Goal: Information Seeking & Learning: Learn about a topic

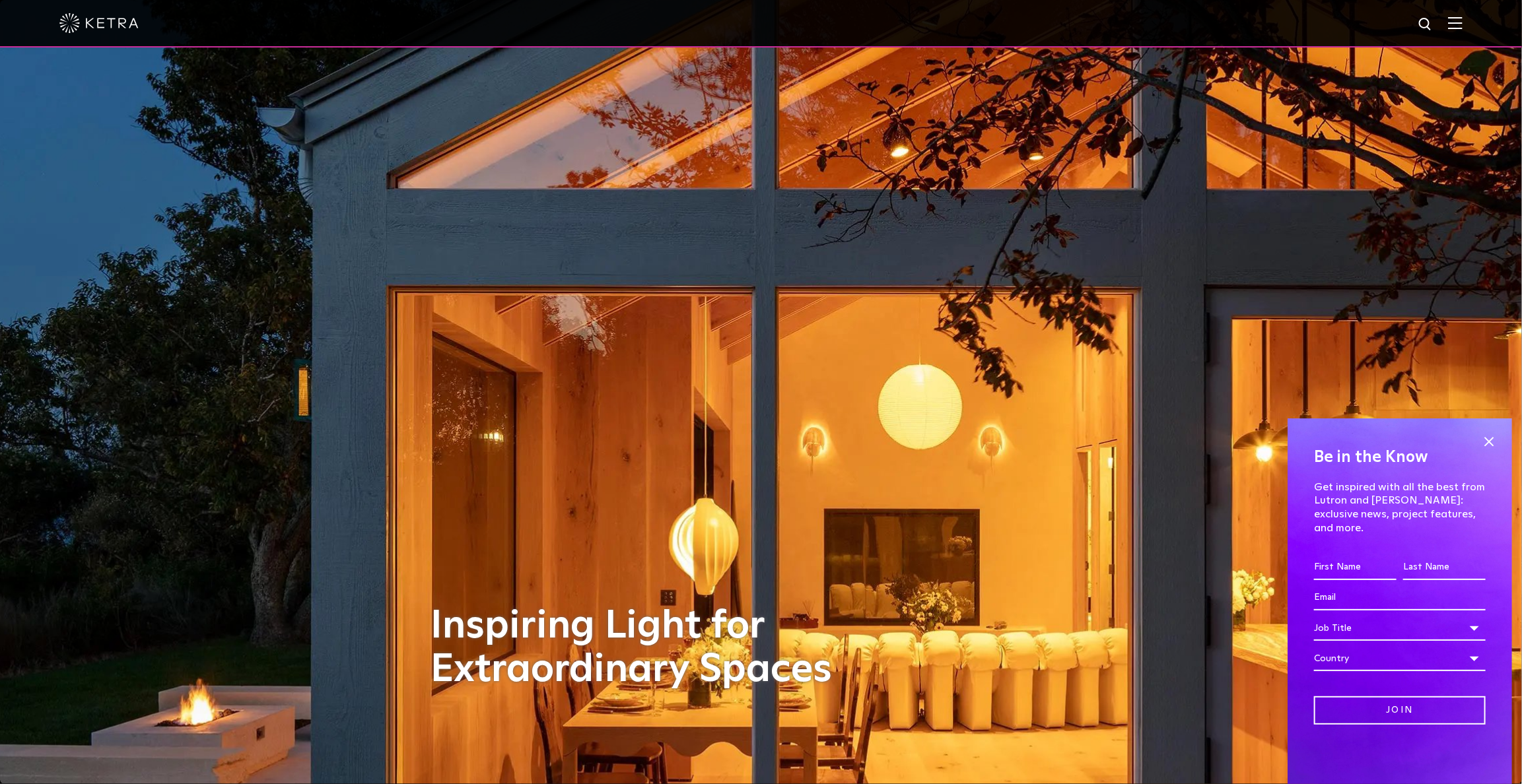
click at [1462, 29] on img at bounding box center [1455, 23] width 15 height 13
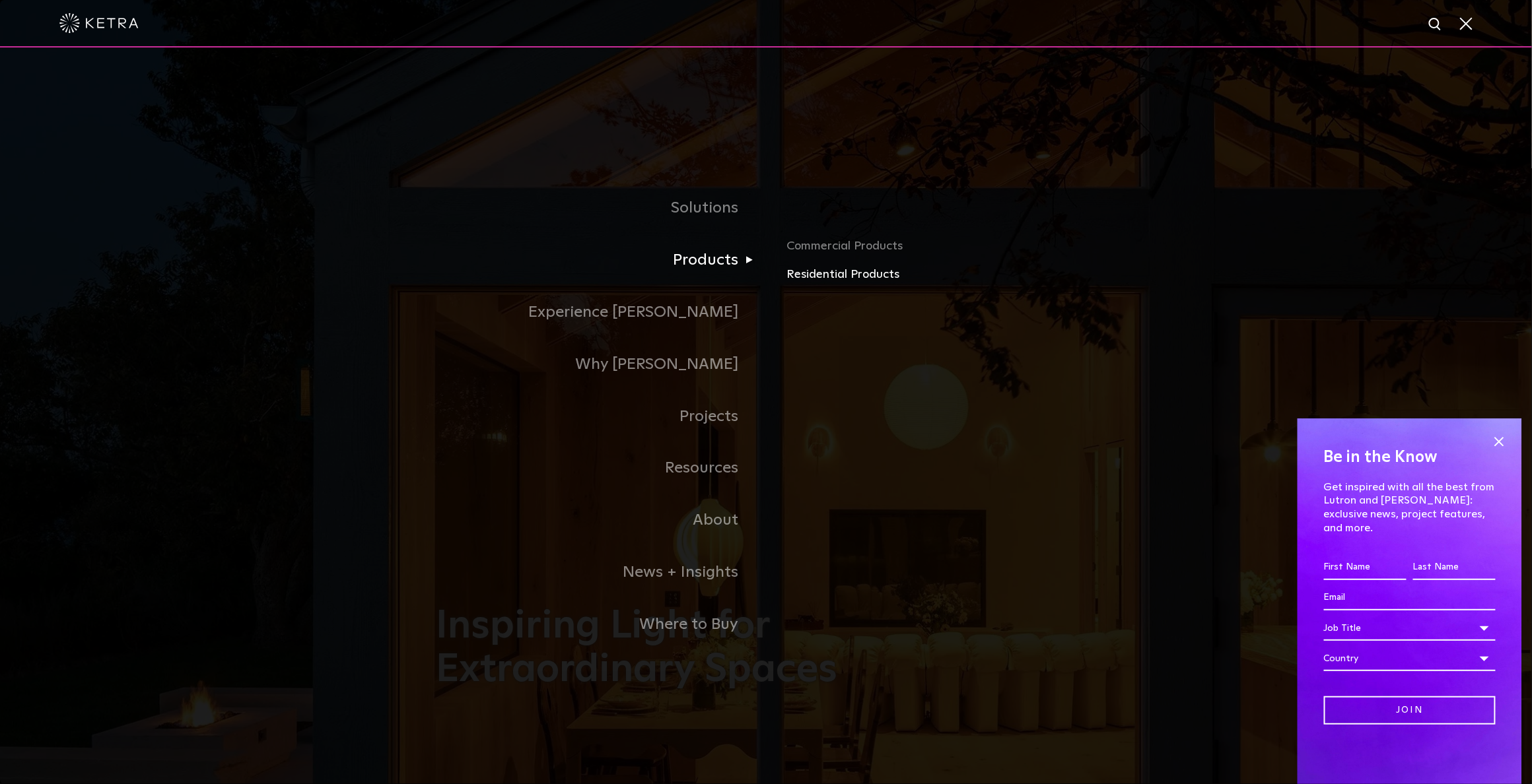
click at [824, 283] on link "Residential Products" at bounding box center [941, 274] width 309 height 19
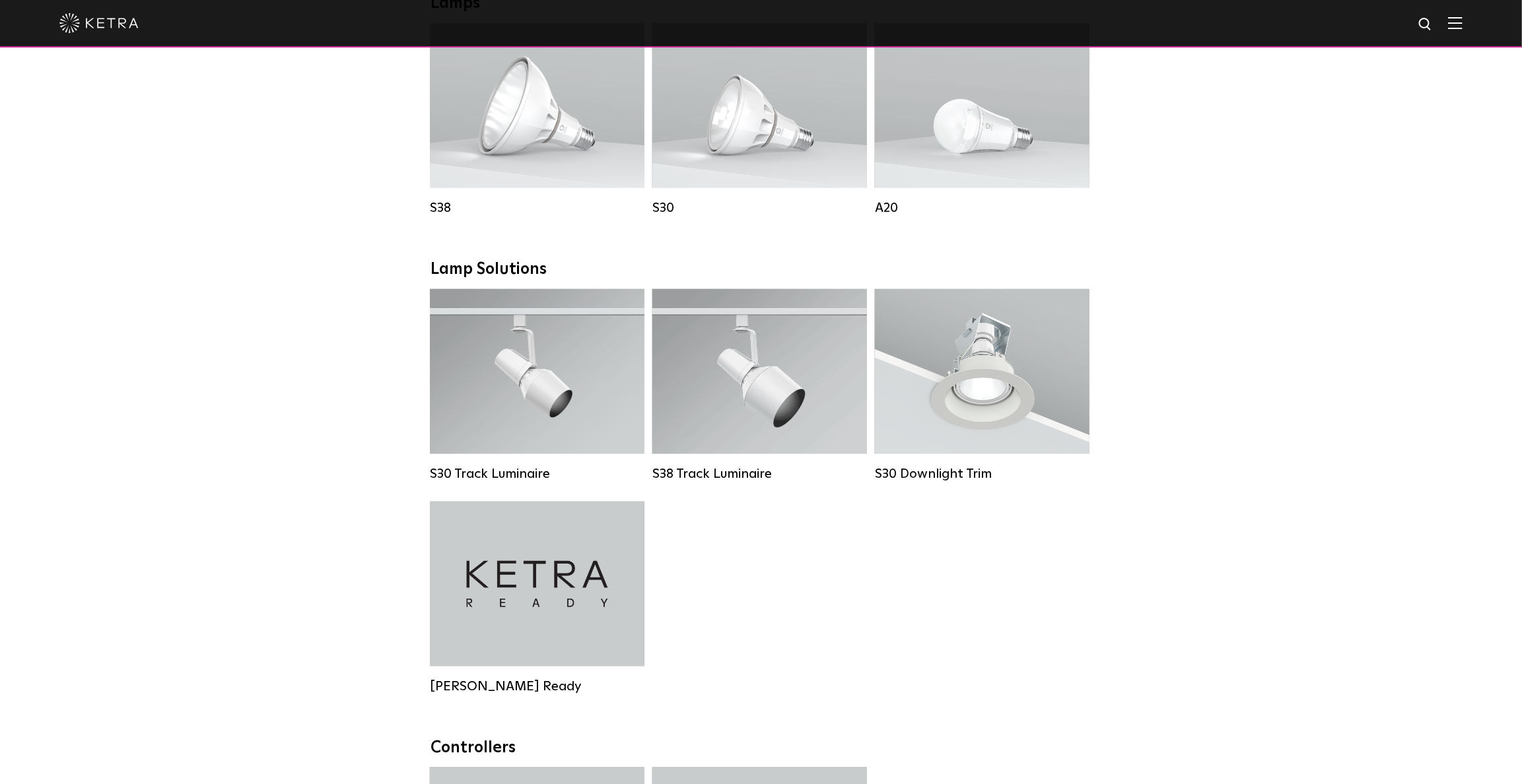
scroll to position [791, 0]
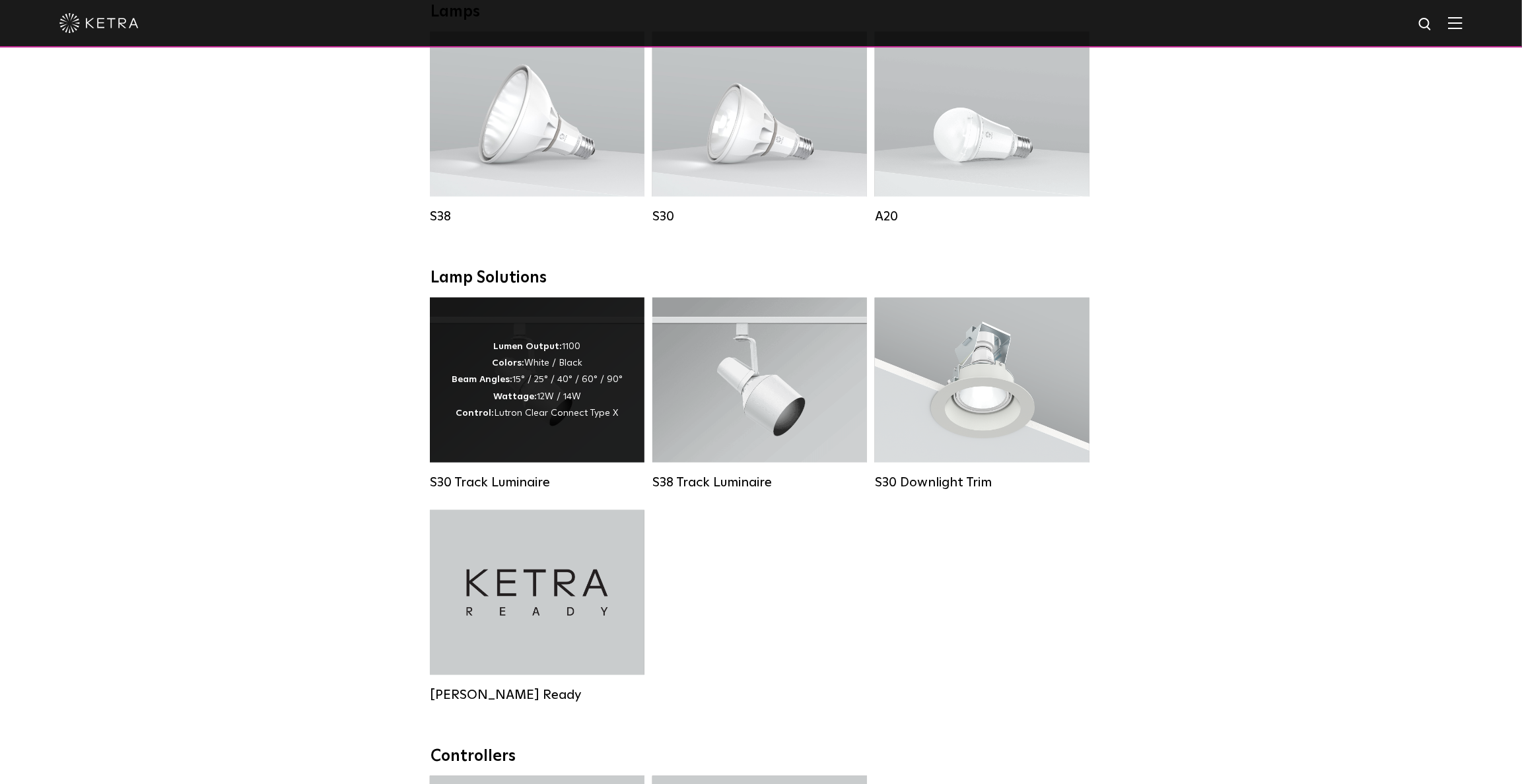
click at [606, 410] on div "Lumen Output: 1100 Colors: White / Black Beam Angles: 15° / 25° / 40° / 60° / 9…" at bounding box center [537, 381] width 171 height 84
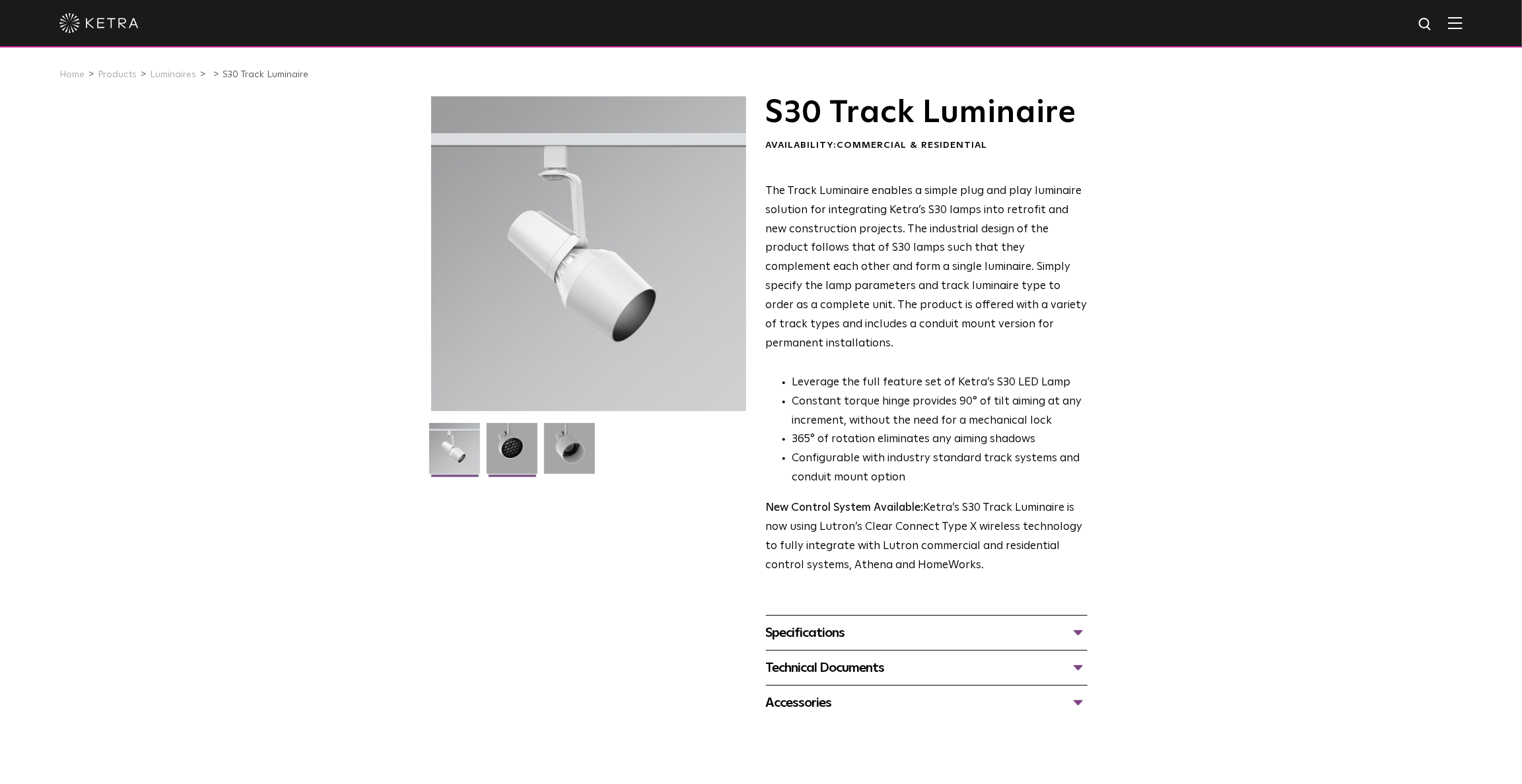
click at [518, 446] on img at bounding box center [512, 453] width 51 height 61
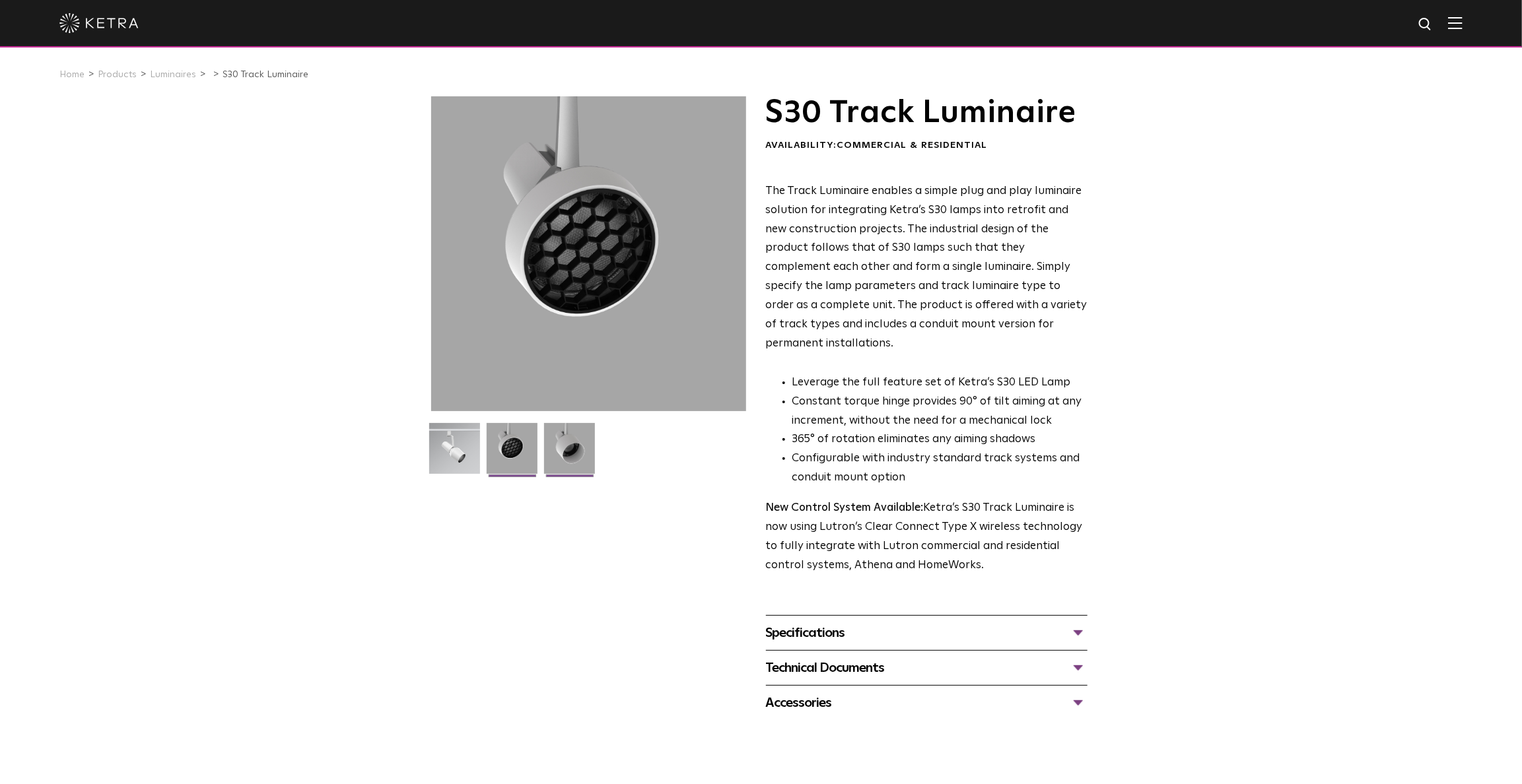
click at [554, 448] on img at bounding box center [570, 453] width 51 height 61
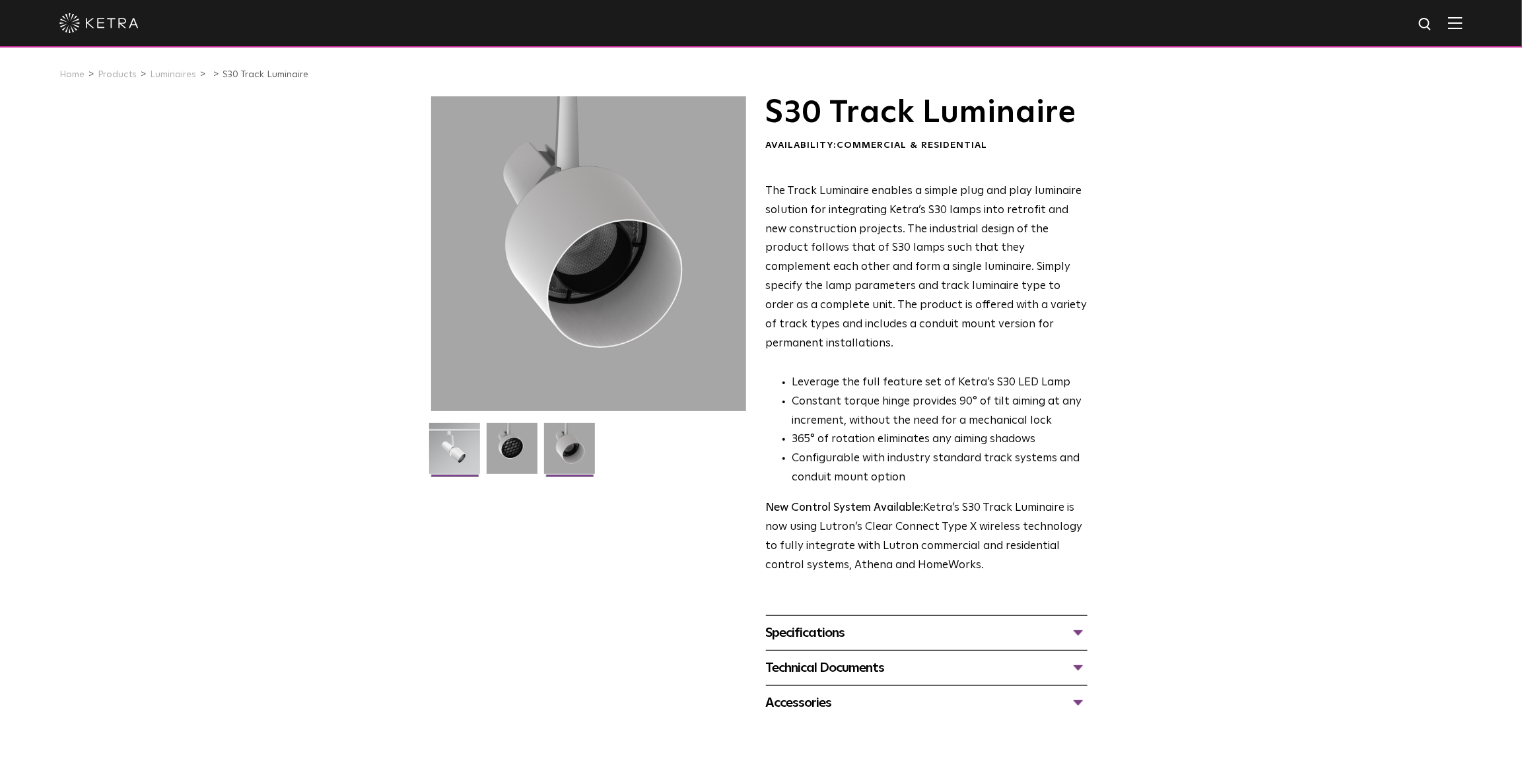
click at [460, 451] on img at bounding box center [454, 453] width 51 height 61
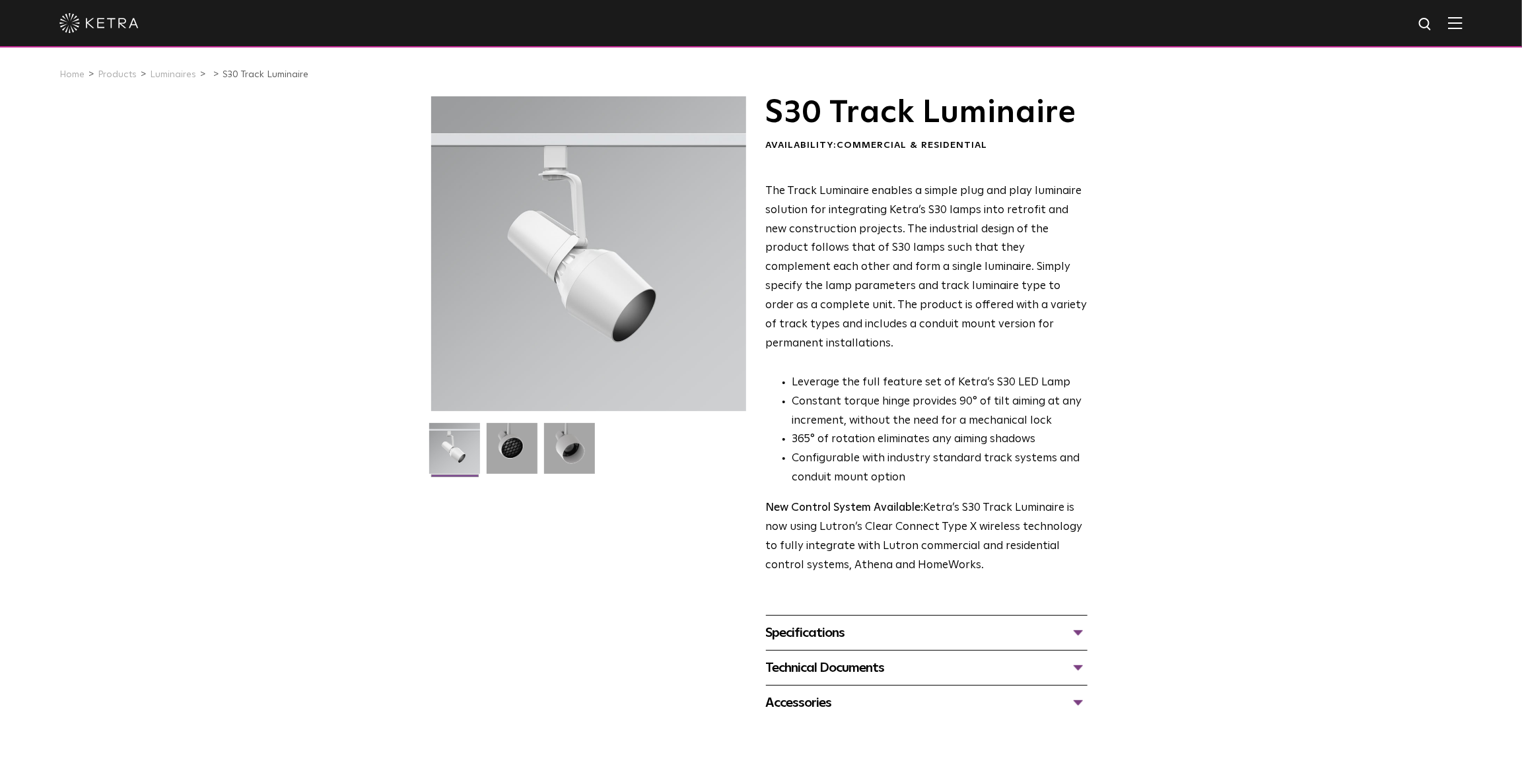
scroll to position [65, 0]
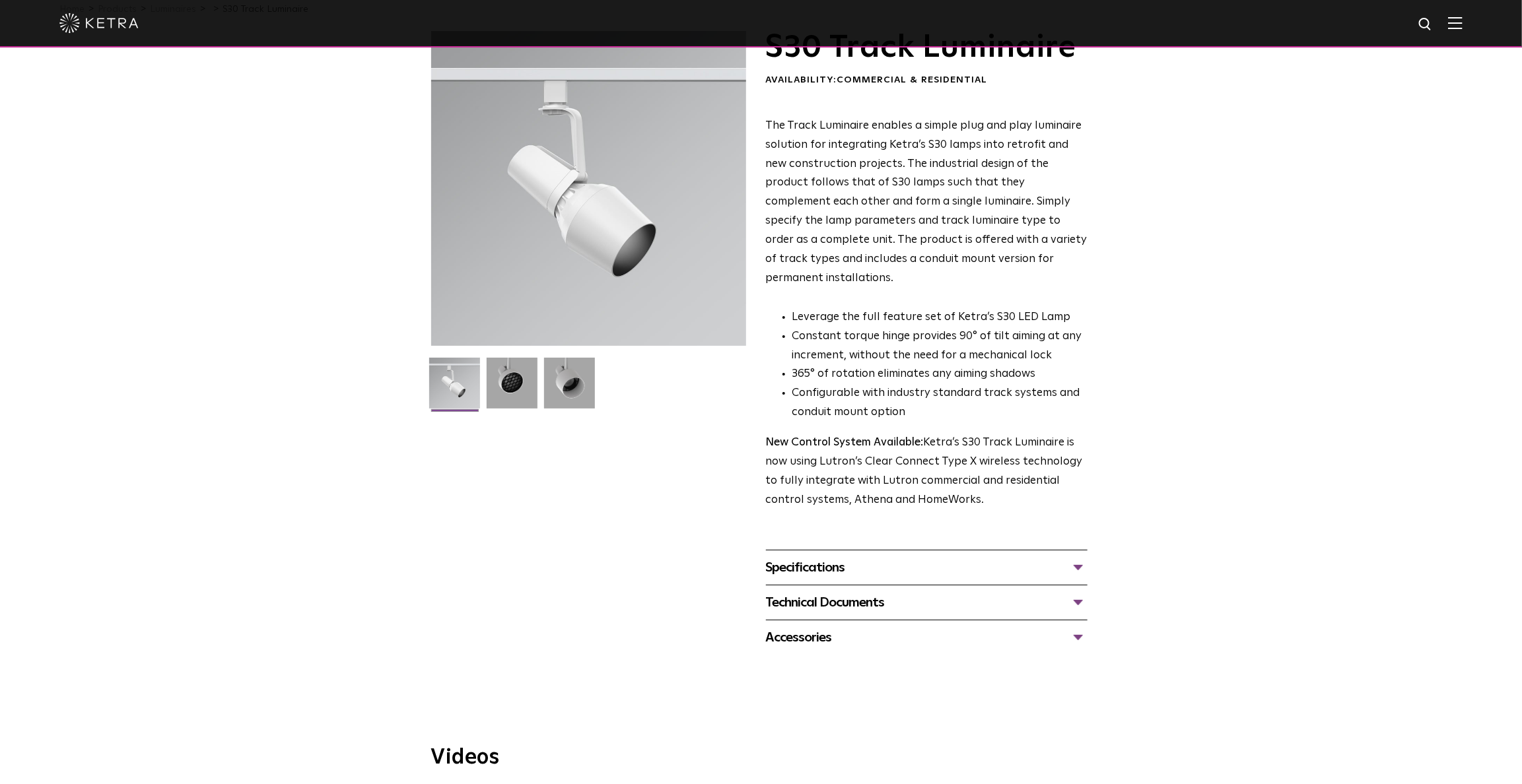
click at [1076, 557] on div "Specifications" at bounding box center [927, 567] width 322 height 21
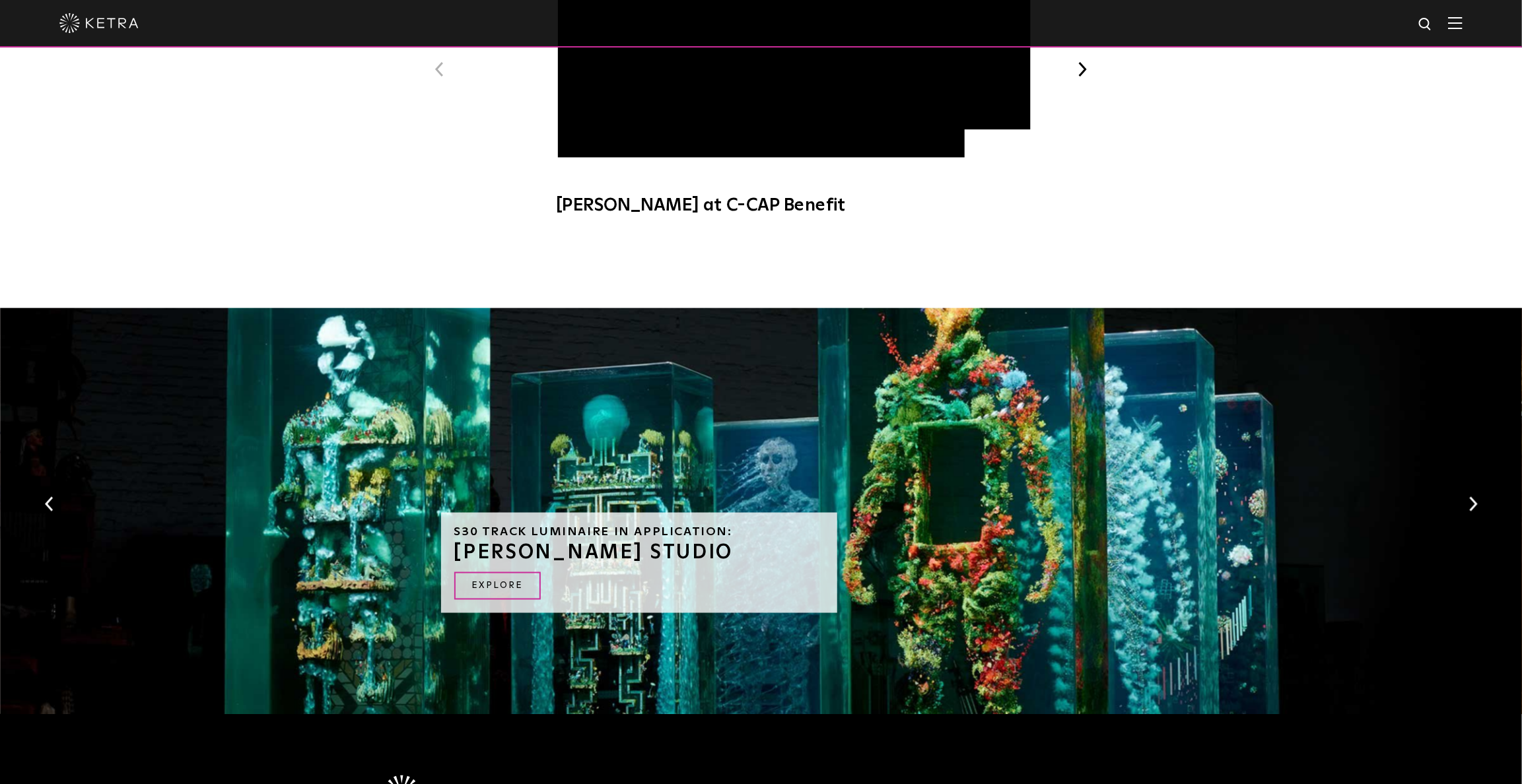
scroll to position [1112, 0]
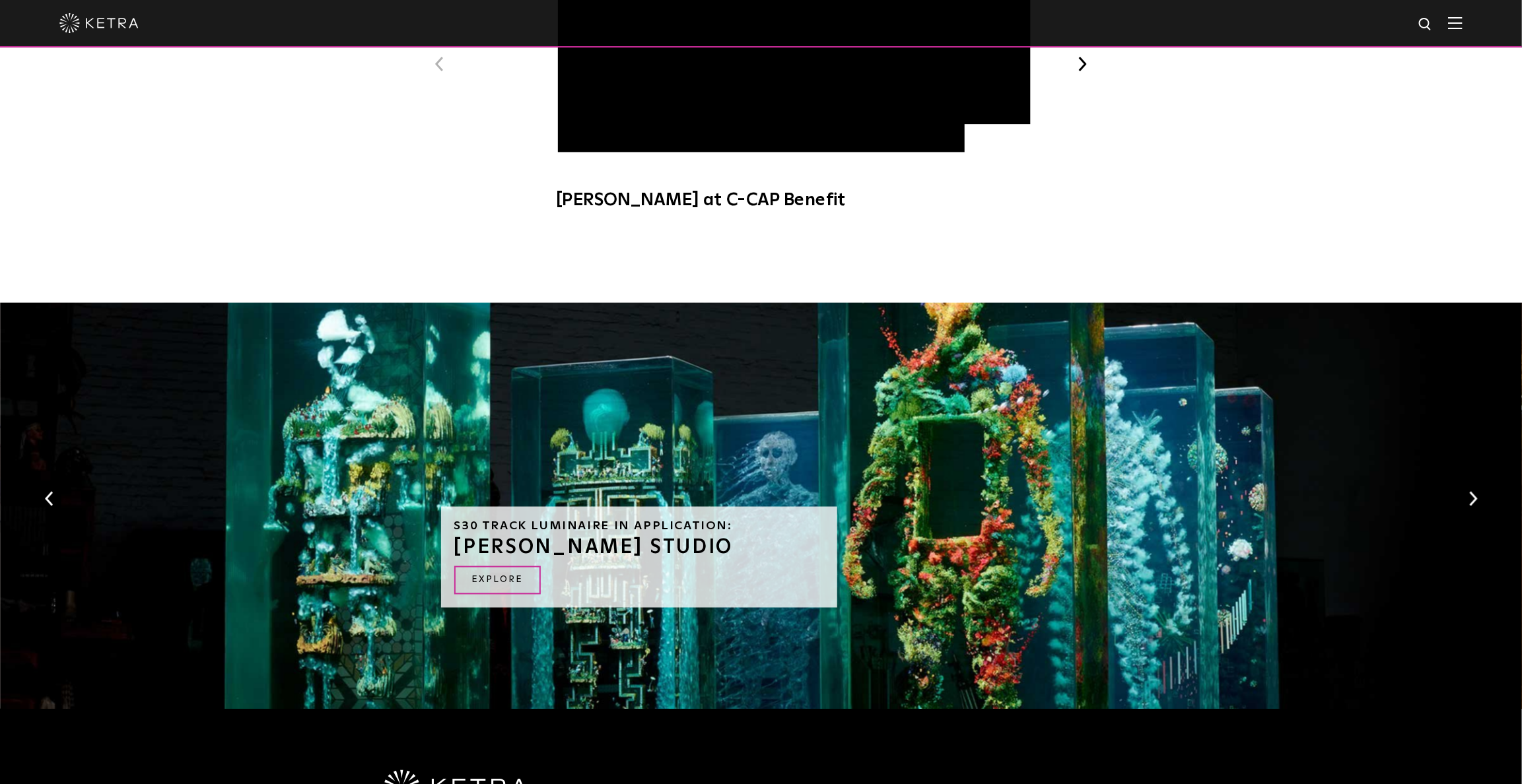
click at [1472, 491] on button "Next" at bounding box center [1473, 499] width 14 height 17
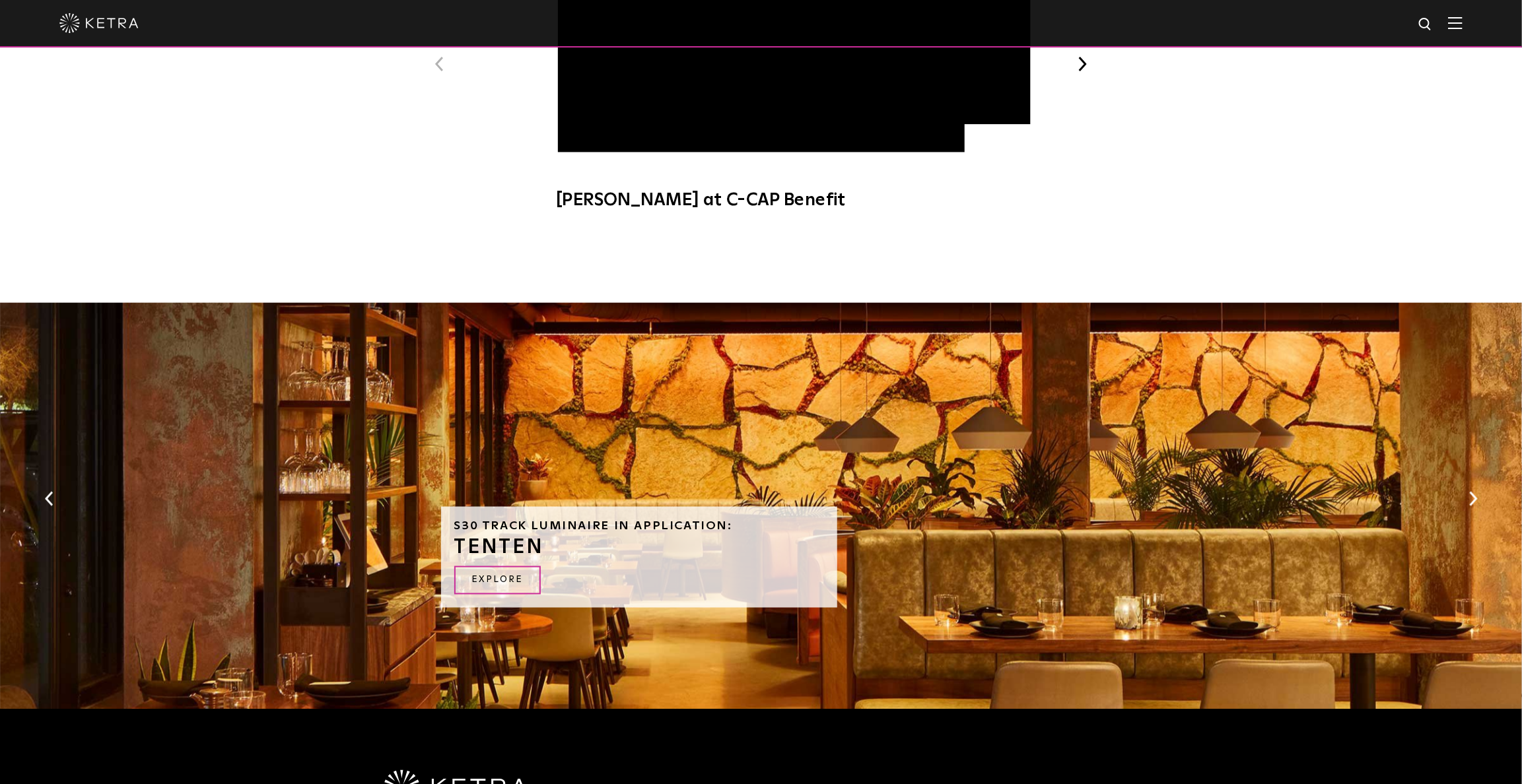
click at [1472, 491] on button "Next" at bounding box center [1473, 499] width 14 height 17
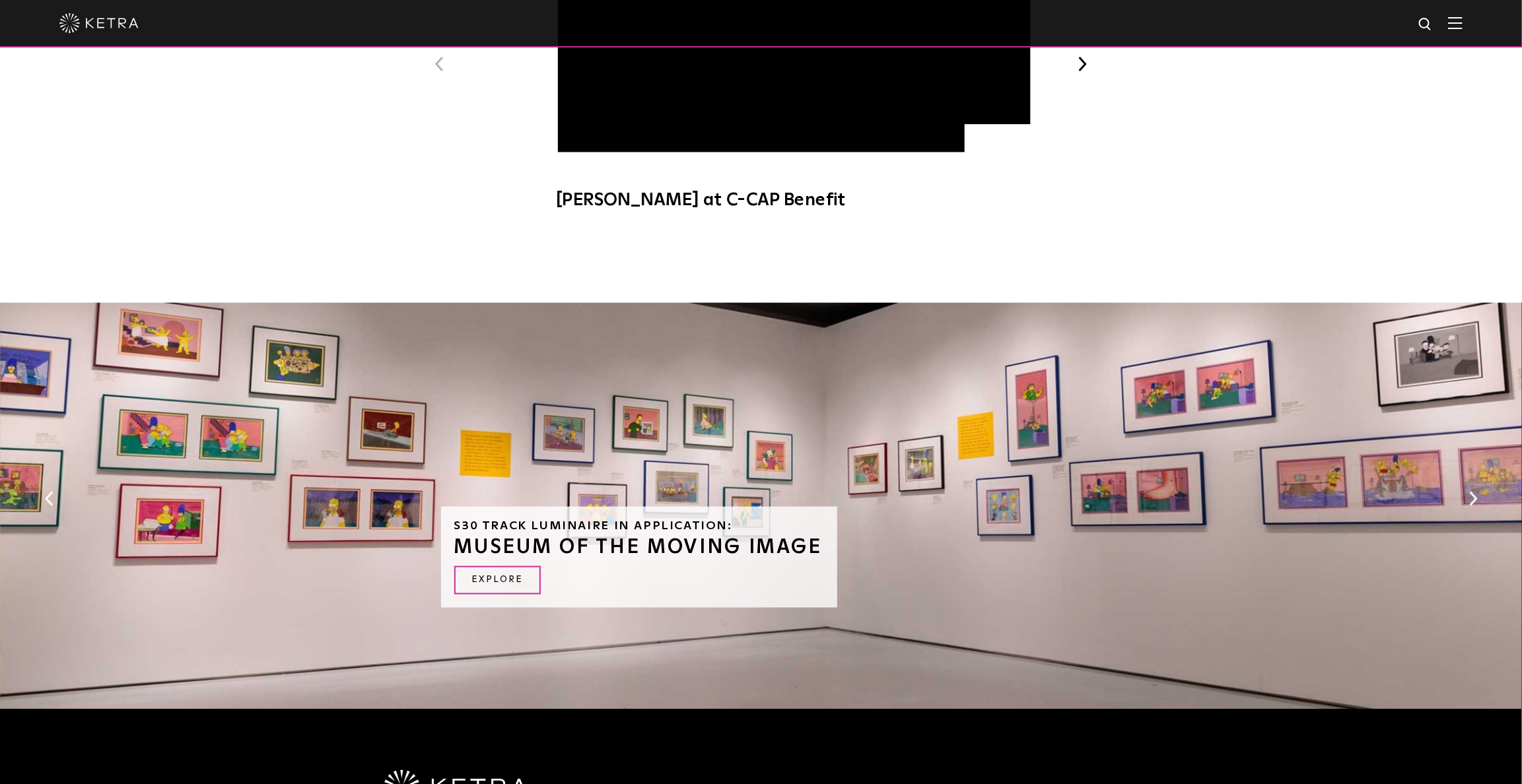
click at [1475, 491] on button "Next" at bounding box center [1473, 499] width 14 height 17
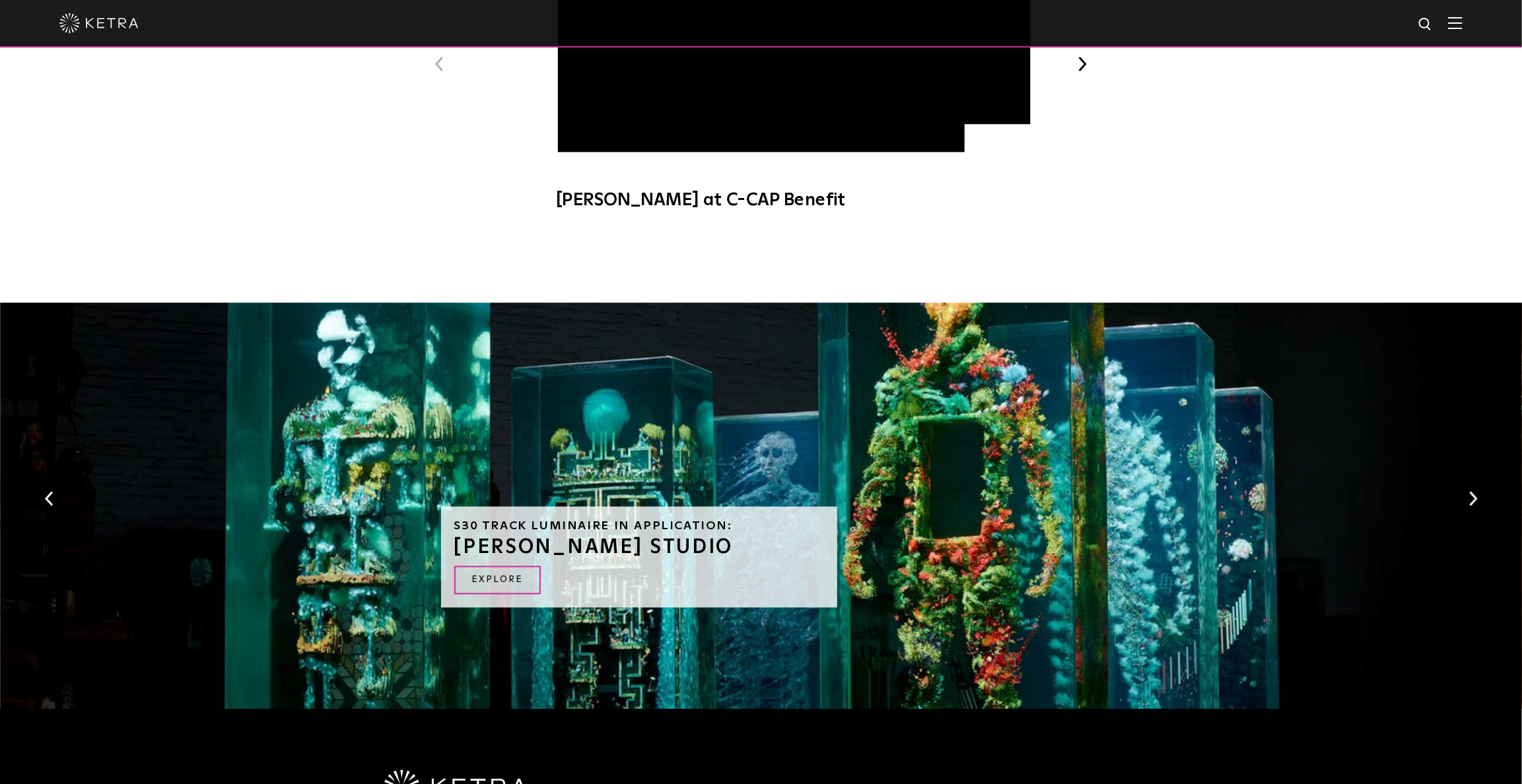
click at [1475, 491] on button "Next" at bounding box center [1473, 499] width 14 height 17
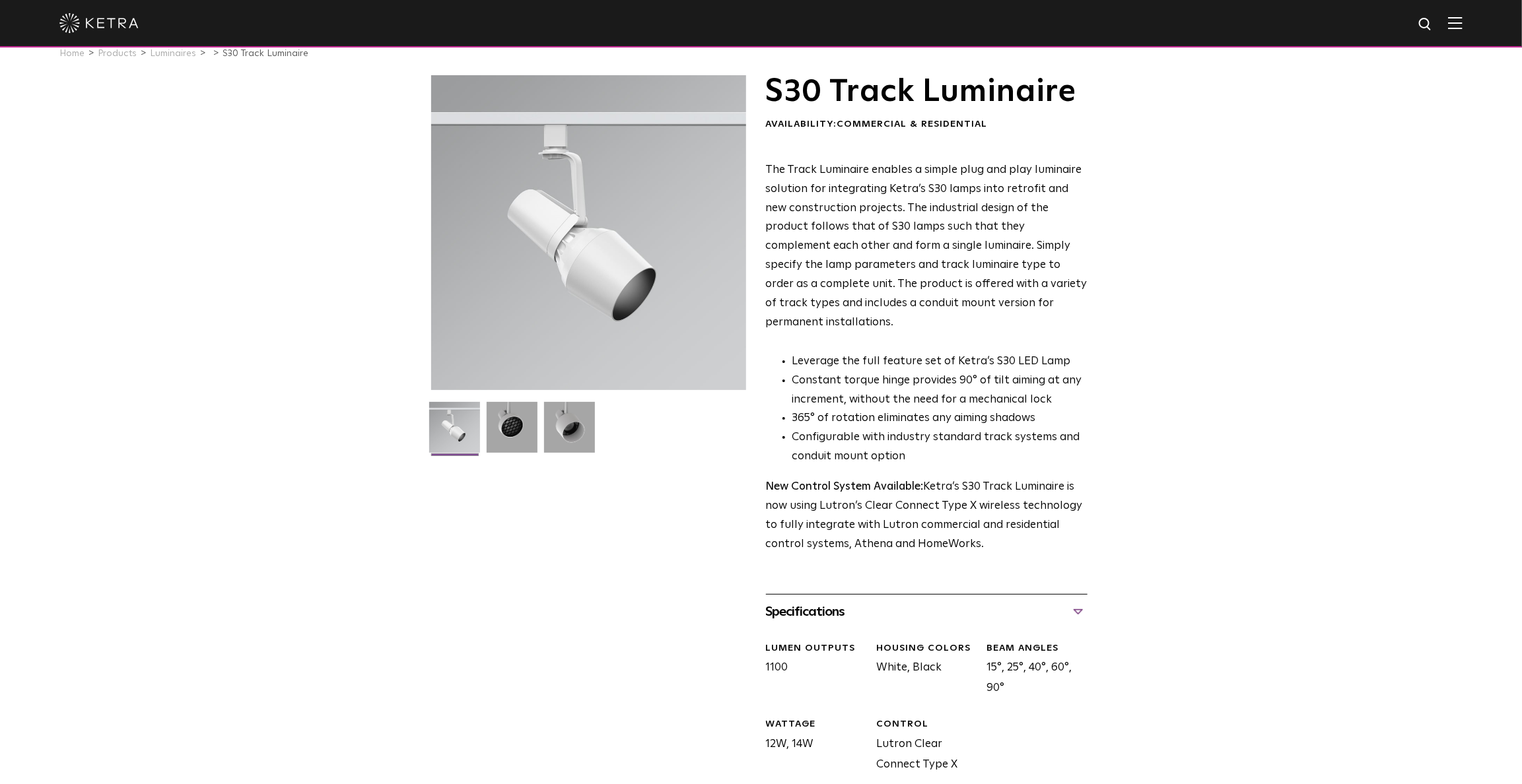
scroll to position [0, 0]
